Goal: Task Accomplishment & Management: Manage account settings

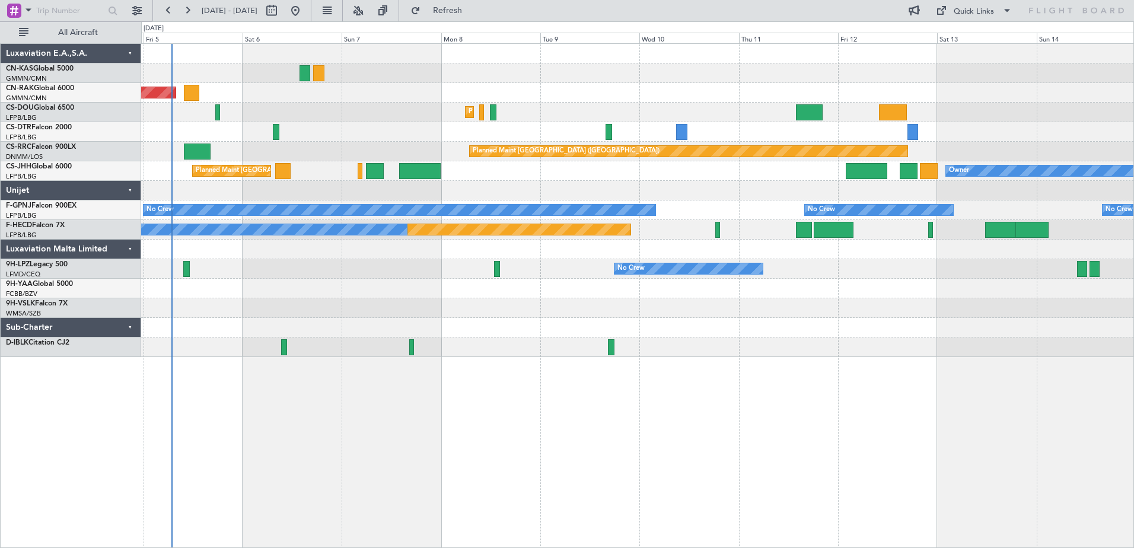
click at [448, 460] on div "Unplanned Maint [GEOGRAPHIC_DATA] ([GEOGRAPHIC_DATA]) Planned Maint [GEOGRAPHIC…" at bounding box center [637, 295] width 992 height 505
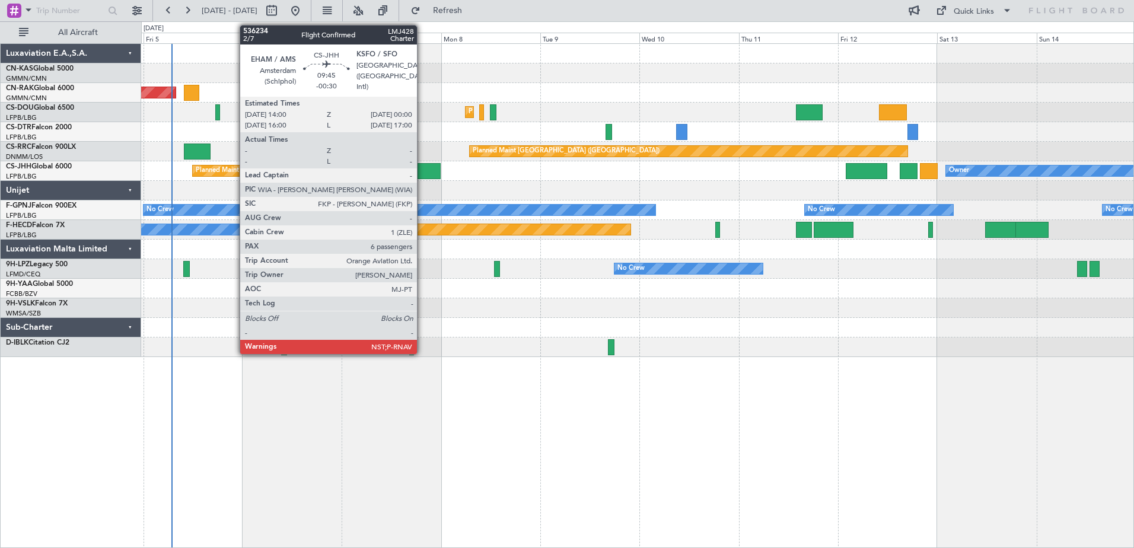
click at [422, 172] on div at bounding box center [420, 171] width 42 height 16
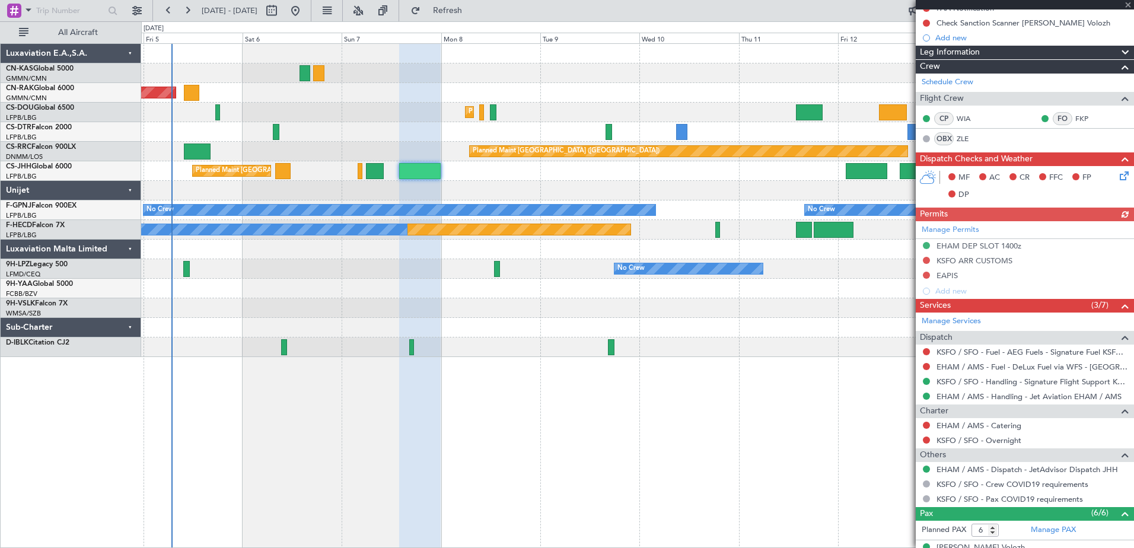
scroll to position [325, 0]
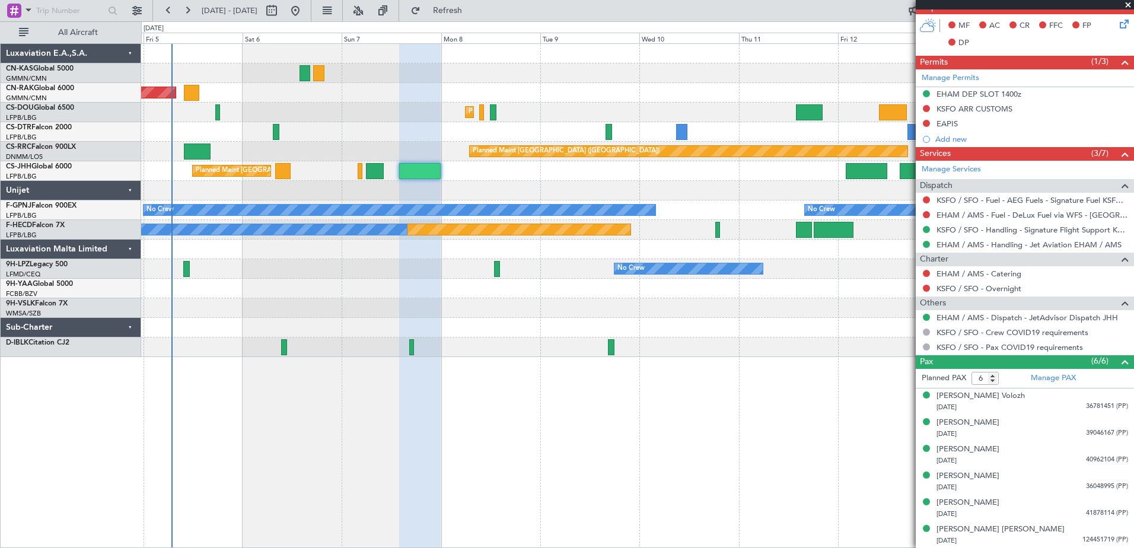
click at [1129, 3] on span at bounding box center [1128, 5] width 12 height 11
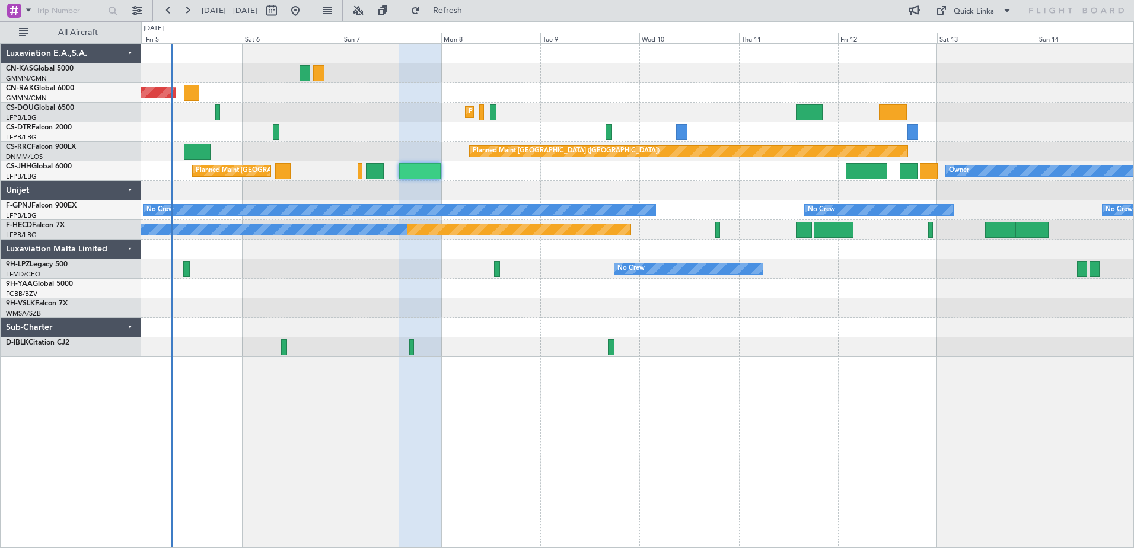
type input "0"
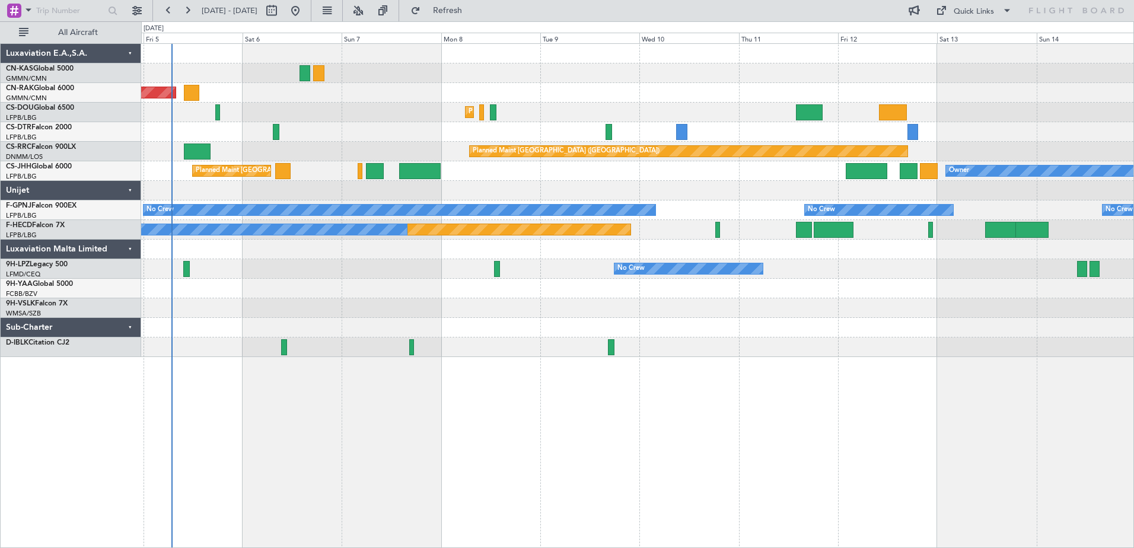
scroll to position [0, 0]
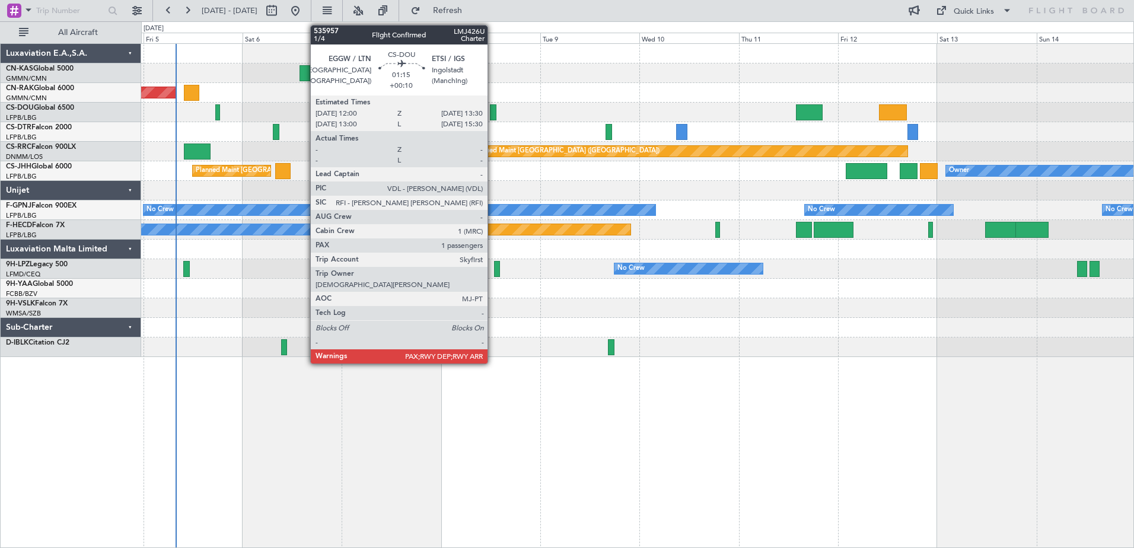
click at [493, 116] on div at bounding box center [493, 112] width 7 height 16
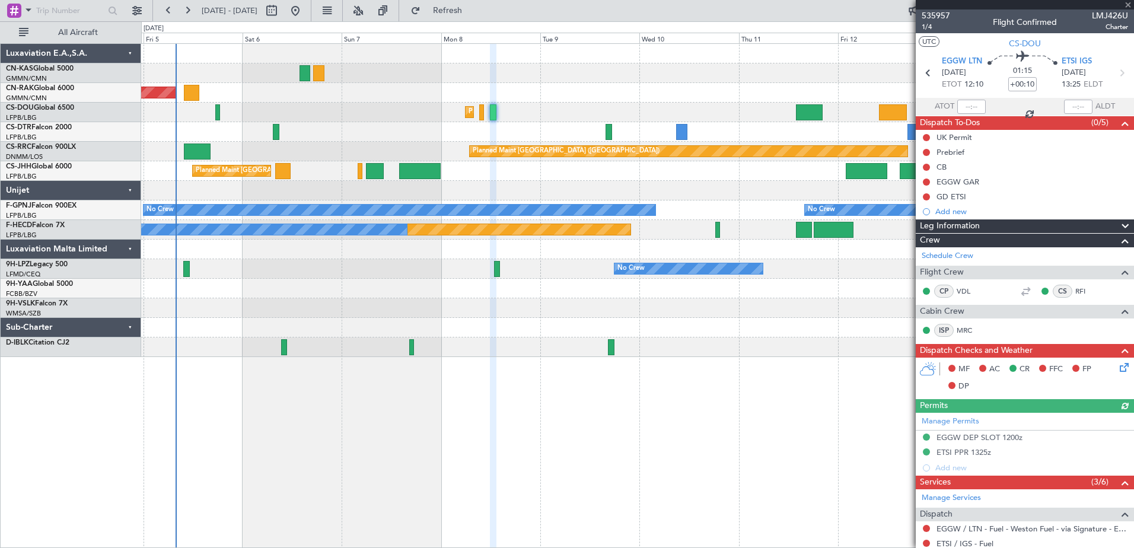
scroll to position [180, 0]
